Goal: Check status: Check status

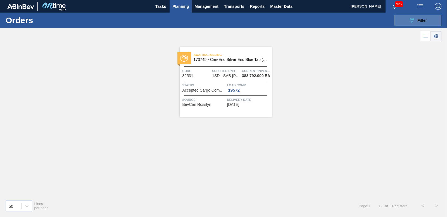
click at [407, 19] on button "089F7B8B-B2A5-4AFE-B5C0-19BA573D28AC Filter" at bounding box center [417, 20] width 47 height 11
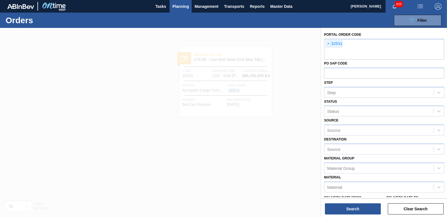
drag, startPoint x: 294, startPoint y: 65, endPoint x: 289, endPoint y: 62, distance: 5.9
click at [293, 64] on div at bounding box center [223, 136] width 447 height 217
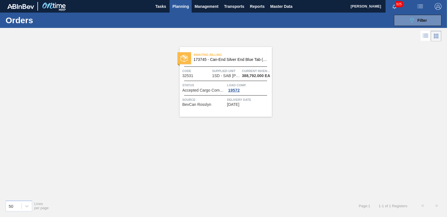
click at [185, 6] on span "Planning" at bounding box center [180, 6] width 16 height 7
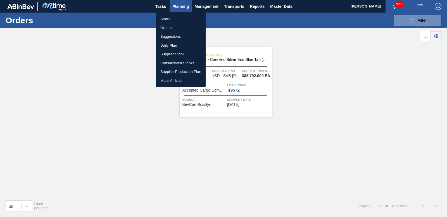
click at [166, 28] on li "Orders" at bounding box center [181, 27] width 50 height 9
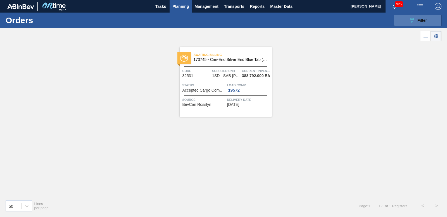
click at [415, 18] on div "089F7B8B-B2A5-4AFE-B5C0-19BA573D28AC Filter" at bounding box center [417, 20] width 18 height 7
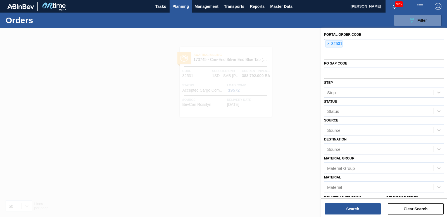
click at [327, 43] on span "×" at bounding box center [328, 43] width 5 height 7
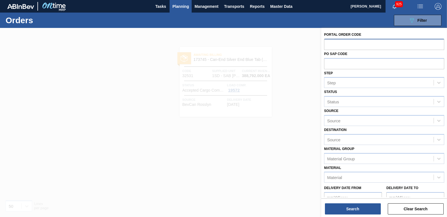
paste input "32554"
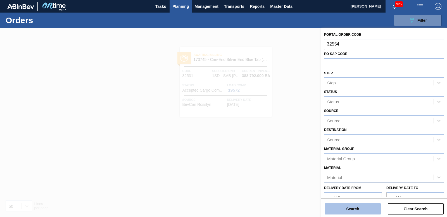
type input "32554"
click at [360, 207] on button "Search" at bounding box center [353, 208] width 56 height 11
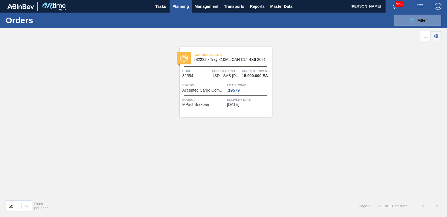
click at [237, 89] on div "19579" at bounding box center [234, 90] width 14 height 4
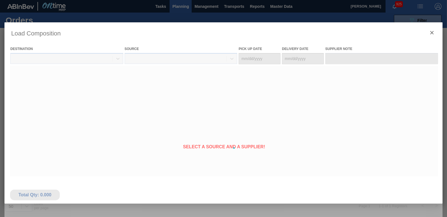
type Date "[DATE]"
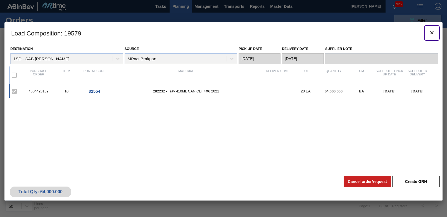
click at [432, 32] on icon "botão de ícone" at bounding box center [431, 32] width 3 height 3
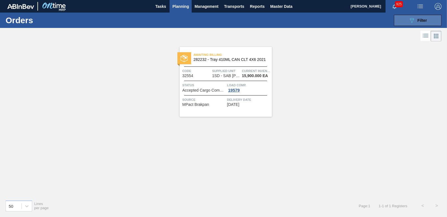
click at [402, 18] on button "089F7B8B-B2A5-4AFE-B5C0-19BA573D28AC Filter" at bounding box center [417, 20] width 47 height 11
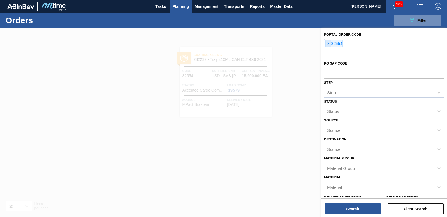
click at [329, 44] on span "×" at bounding box center [328, 43] width 5 height 7
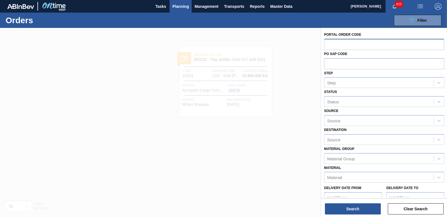
paste input "32555"
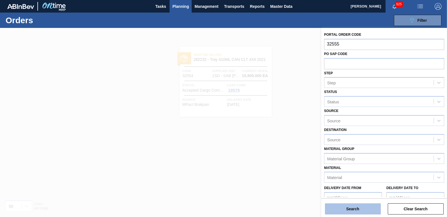
type input "32555"
click at [344, 208] on button "Search" at bounding box center [353, 208] width 56 height 11
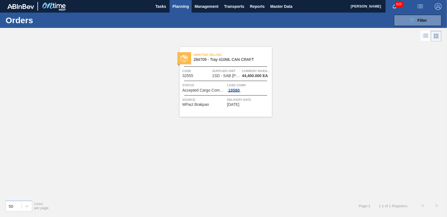
click at [232, 88] on div "19580" at bounding box center [234, 90] width 14 height 4
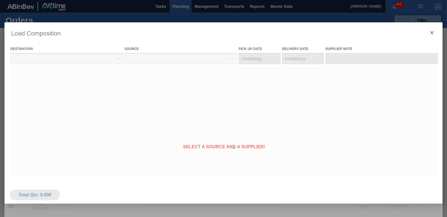
type Date "[DATE]"
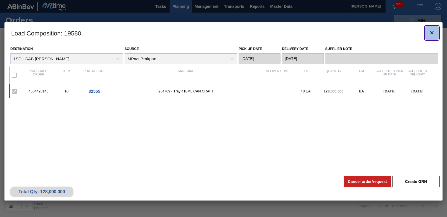
click at [433, 31] on icon "botão de ícone" at bounding box center [431, 32] width 7 height 7
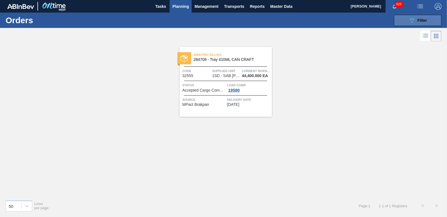
click at [426, 18] on span "Filter" at bounding box center [421, 20] width 9 height 4
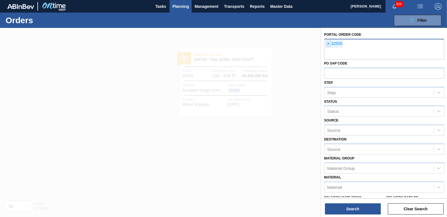
click at [326, 44] on div "× 32555" at bounding box center [333, 43] width 17 height 7
click at [325, 43] on div "× 32555" at bounding box center [384, 49] width 120 height 21
click at [327, 43] on span "×" at bounding box center [328, 43] width 5 height 7
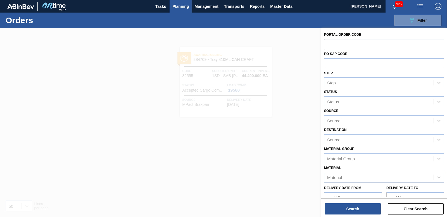
paste input "32555"
type input "32555"
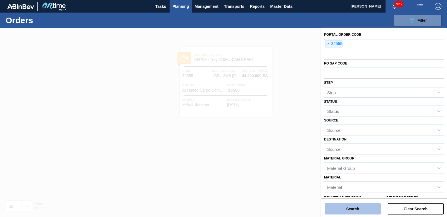
click at [354, 212] on button "Search" at bounding box center [353, 208] width 56 height 11
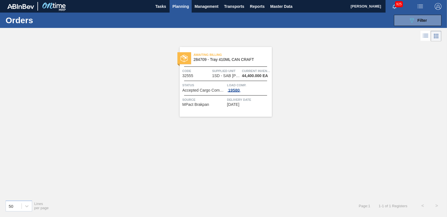
click at [237, 92] on span "19580" at bounding box center [234, 90] width 14 height 4
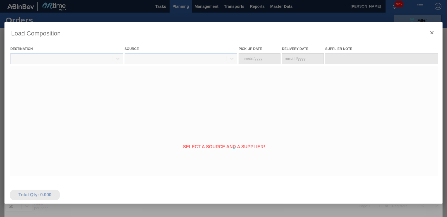
type Date "[DATE]"
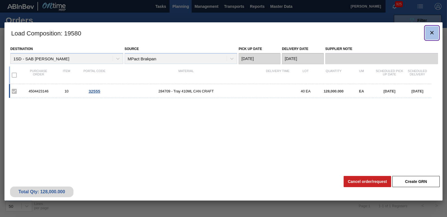
click at [430, 32] on icon "botão de ícone" at bounding box center [431, 32] width 7 height 7
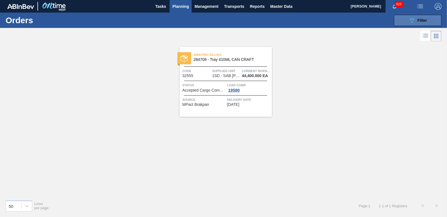
click at [418, 22] on span "Filter" at bounding box center [421, 20] width 9 height 4
